Goal: Information Seeking & Learning: Check status

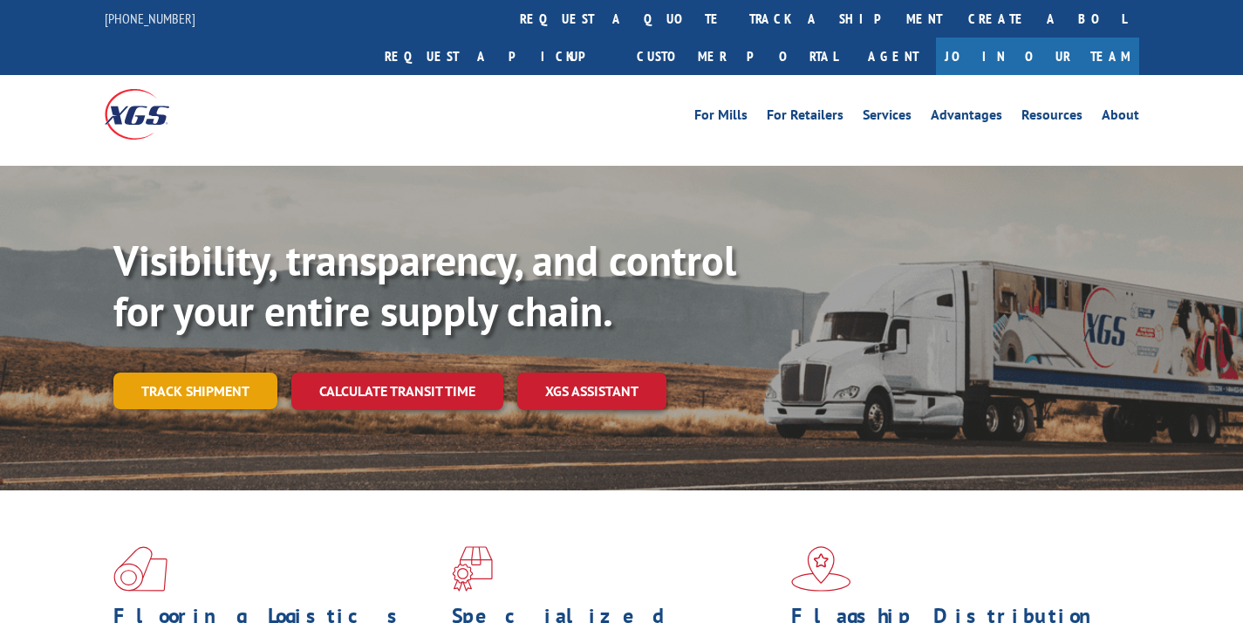
click at [203, 373] on link "Track shipment" at bounding box center [195, 391] width 164 height 37
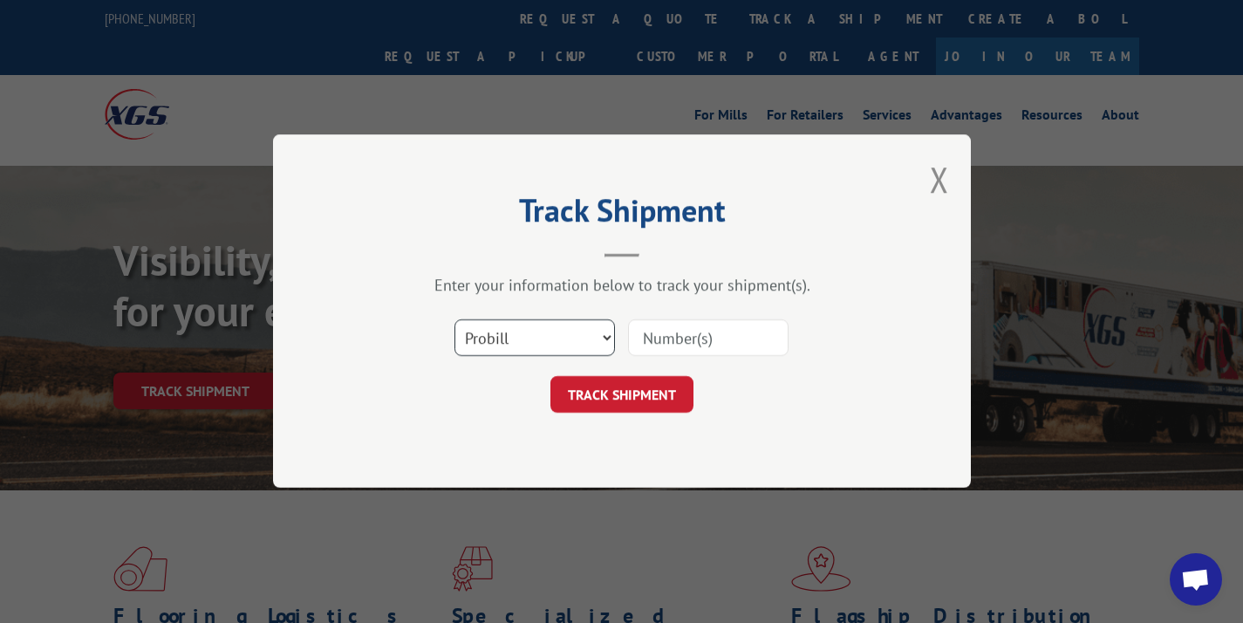
click at [486, 344] on select "Select category... Probill BOL PO" at bounding box center [535, 338] width 161 height 37
select select "po"
click at [671, 338] on input at bounding box center [708, 338] width 161 height 37
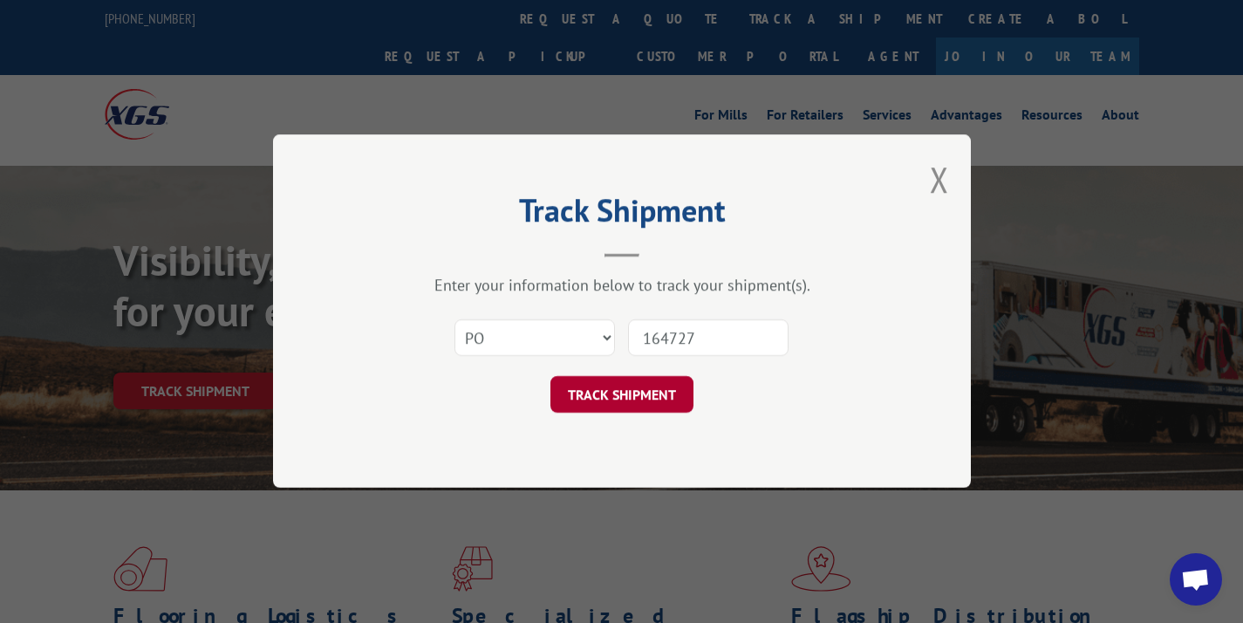
type input "164727"
click at [653, 389] on button "TRACK SHIPMENT" at bounding box center [621, 395] width 143 height 37
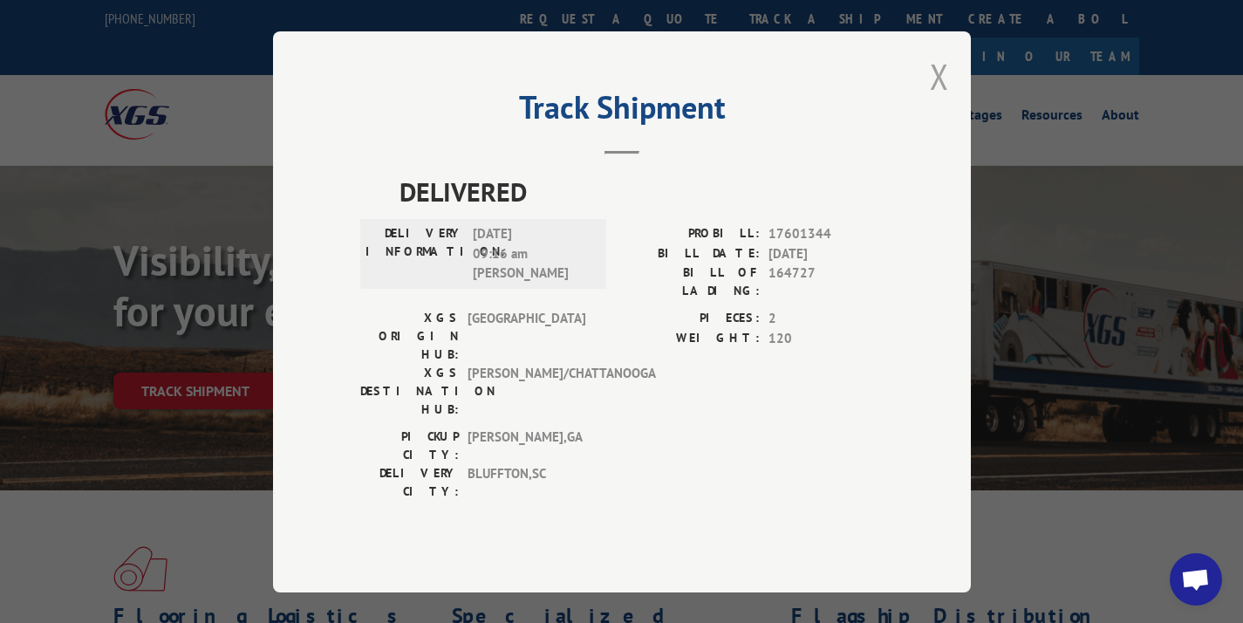
click at [937, 99] on button "Close modal" at bounding box center [939, 76] width 19 height 46
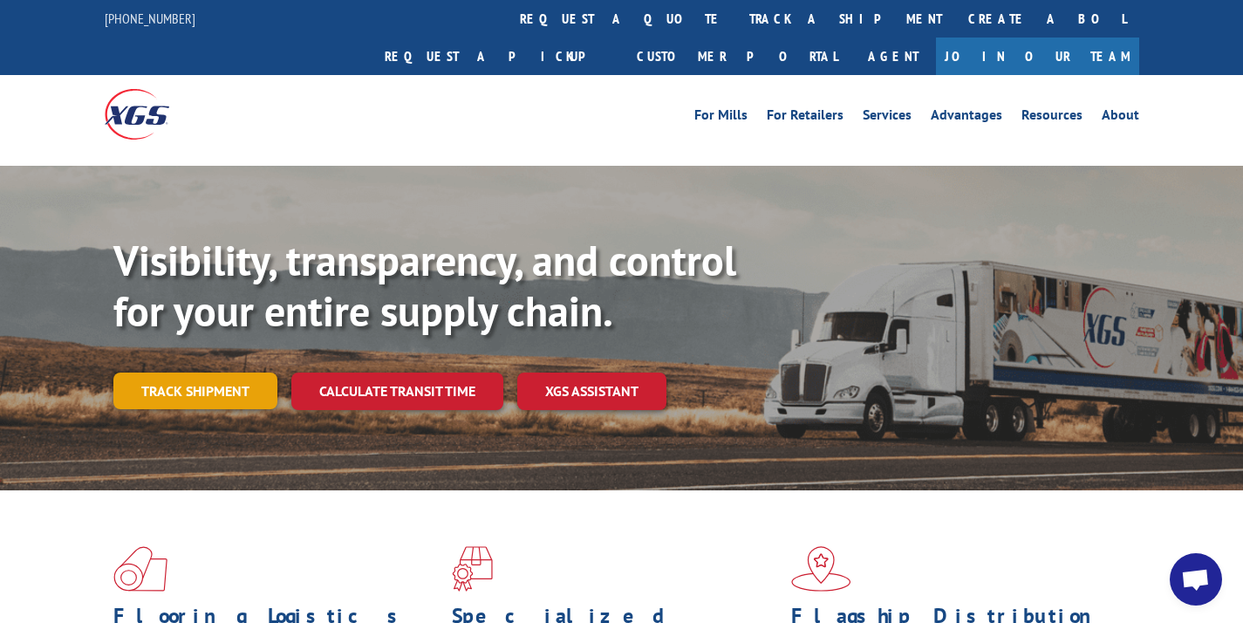
click at [180, 373] on link "Track shipment" at bounding box center [195, 391] width 164 height 37
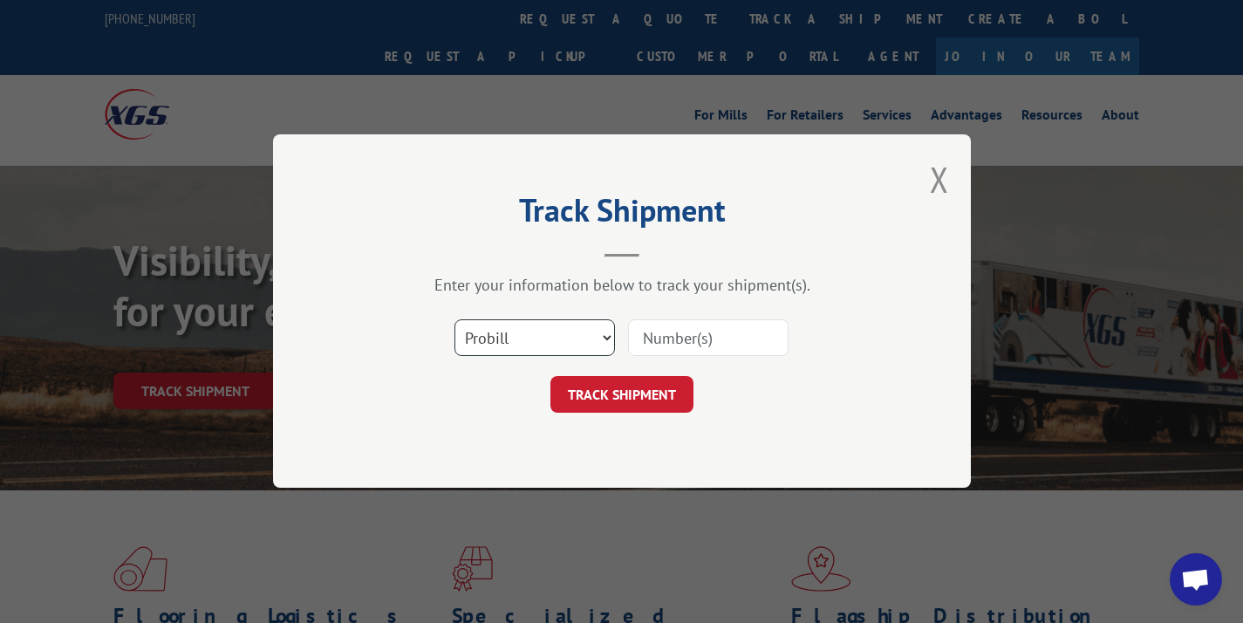
click at [527, 337] on select "Select category... Probill BOL PO" at bounding box center [535, 338] width 161 height 37
select select "po"
click at [697, 330] on input at bounding box center [708, 338] width 161 height 37
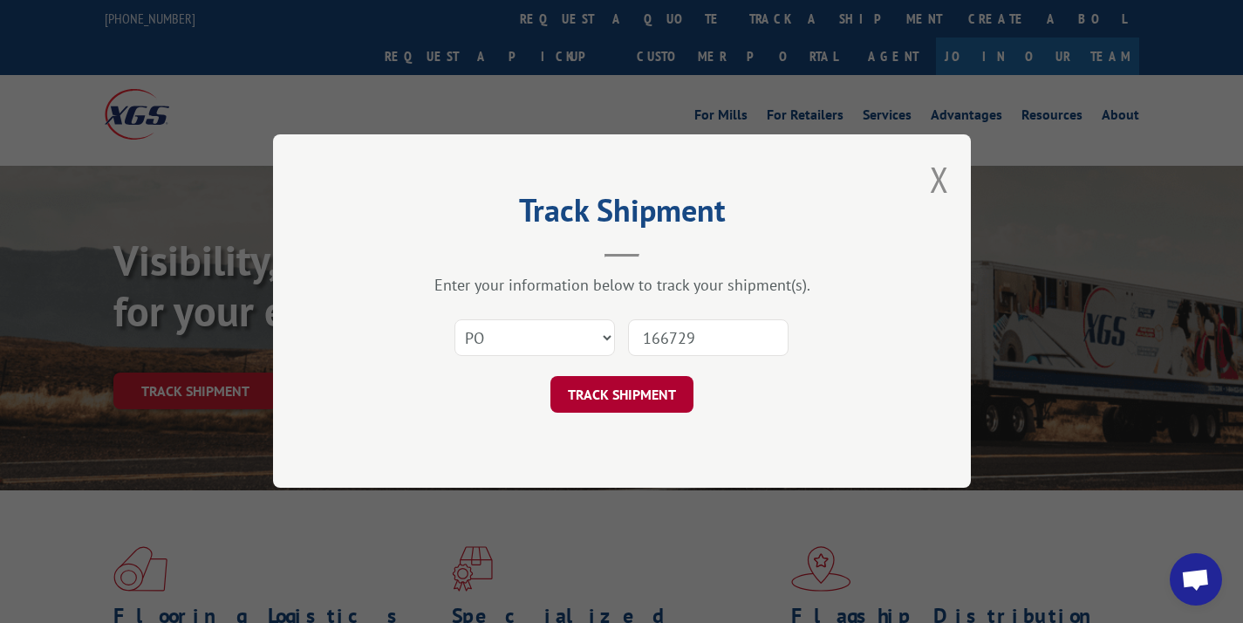
type input "166729"
click at [661, 399] on button "TRACK SHIPMENT" at bounding box center [621, 395] width 143 height 37
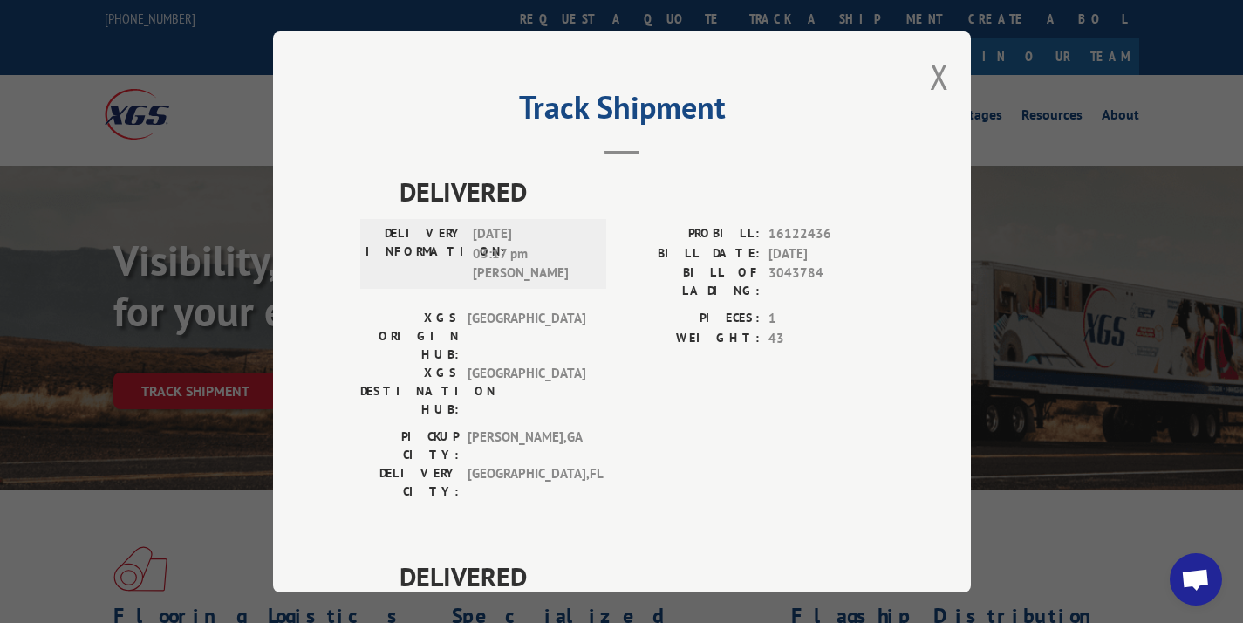
scroll to position [225, 0]
